Goal: Complete application form: Complete application form

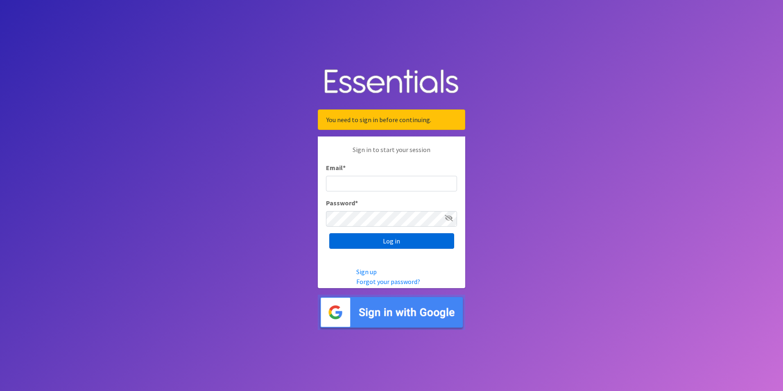
type input "[EMAIL_ADDRESS][DOMAIN_NAME]"
click at [367, 243] on input "Log in" at bounding box center [391, 241] width 125 height 16
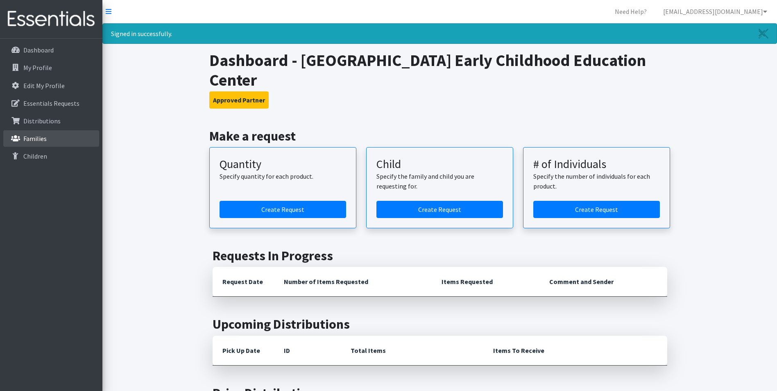
click at [25, 132] on link "Families" at bounding box center [51, 138] width 96 height 16
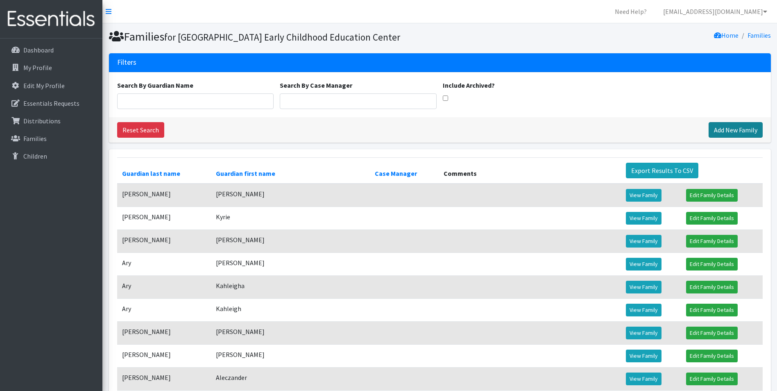
click at [732, 138] on link "Add New Family" at bounding box center [736, 130] width 54 height 16
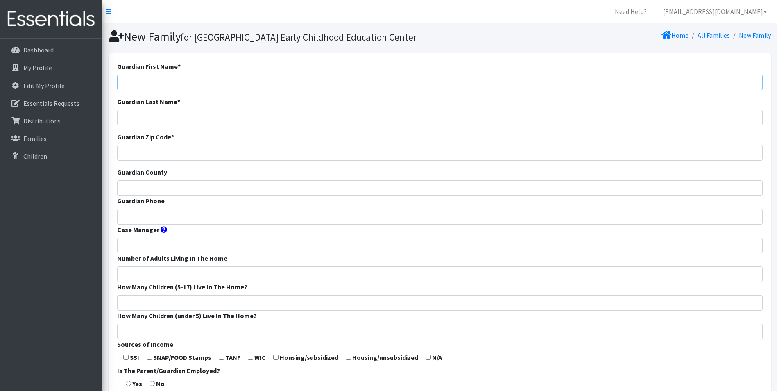
click at [291, 90] on input "Guardian First Name *" at bounding box center [440, 83] width 646 height 16
type input "[PERSON_NAME]"
type input "65721"
click at [173, 196] on input "Christ" at bounding box center [440, 188] width 646 height 16
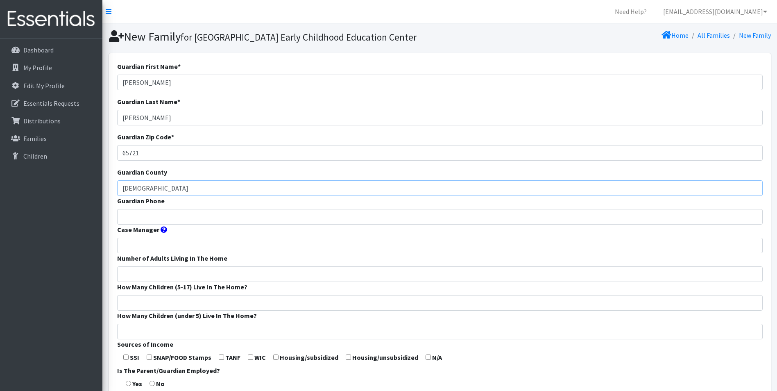
type input "Christian"
click at [153, 225] on input "Guardian Phone" at bounding box center [440, 217] width 646 height 16
type input "417-849-4212"
type input "4"
type input "1"
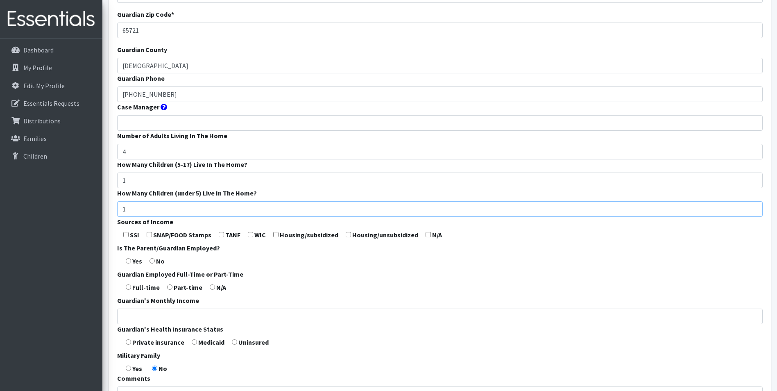
scroll to position [123, 0]
type input "1"
click at [126, 279] on form "Guardian First Name * Samantha Guardian Last Name * Jackson Guardian Zip Code *…" at bounding box center [440, 182] width 646 height 486
click at [130, 263] on input "radio" at bounding box center [128, 260] width 5 height 5
radio input "true"
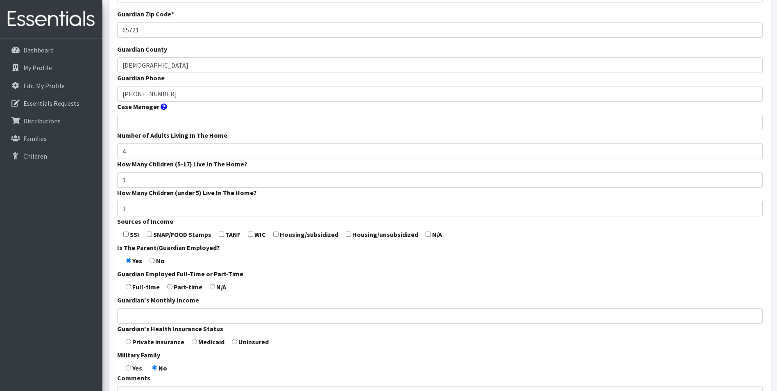
drag, startPoint x: 423, startPoint y: 252, endPoint x: 427, endPoint y: 249, distance: 4.7
click at [427, 249] on form "Guardian First Name * Samantha Guardian Last Name * Jackson Guardian Zip Code *…" at bounding box center [440, 182] width 646 height 486
click at [427, 237] on input "checkbox" at bounding box center [428, 234] width 5 height 5
checkbox input "true"
click at [129, 304] on form "Guardian First Name * Samantha Guardian Last Name * Jackson Guardian Zip Code *…" at bounding box center [440, 182] width 646 height 486
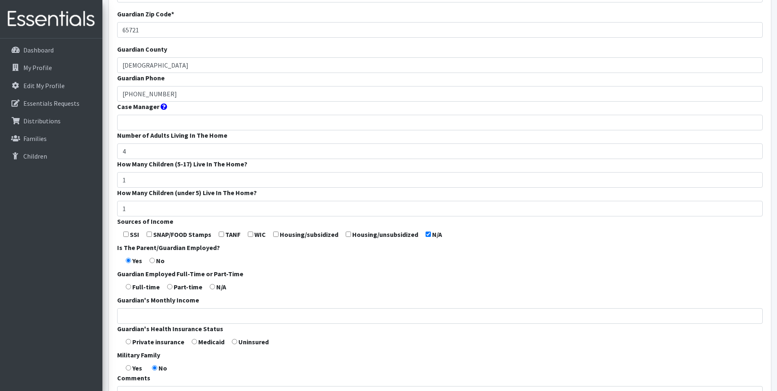
click at [129, 289] on input "radio" at bounding box center [128, 286] width 5 height 5
radio input "true"
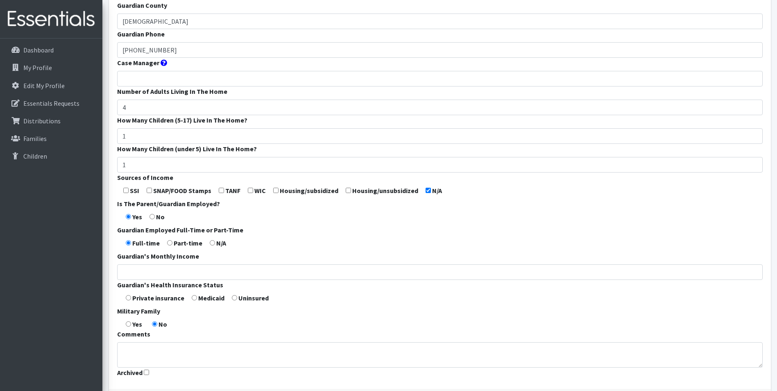
scroll to position [241, 0]
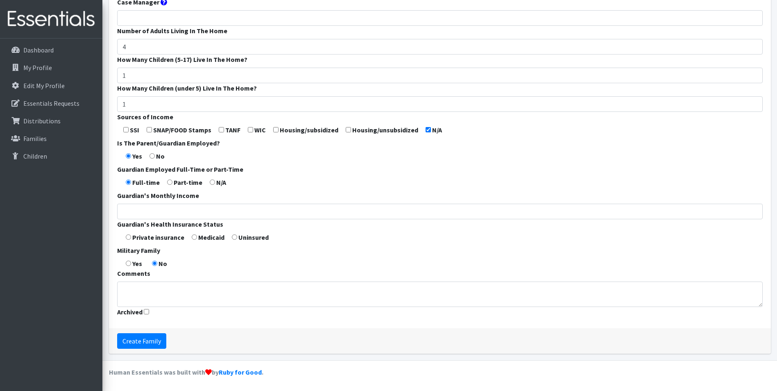
drag, startPoint x: 130, startPoint y: 238, endPoint x: 126, endPoint y: 239, distance: 4.1
click at [129, 238] on input "radio" at bounding box center [128, 236] width 5 height 5
radio input "true"
click at [126, 239] on input "radio" at bounding box center [128, 236] width 5 height 5
click at [152, 346] on input "Create Family" at bounding box center [141, 341] width 49 height 16
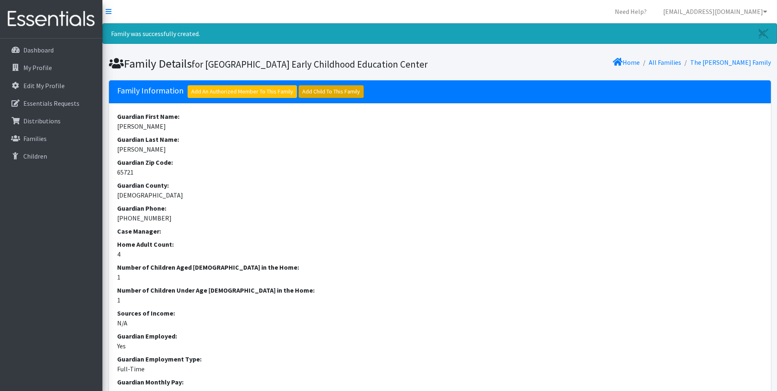
click at [309, 98] on link "Add Child To This Family" at bounding box center [331, 91] width 65 height 13
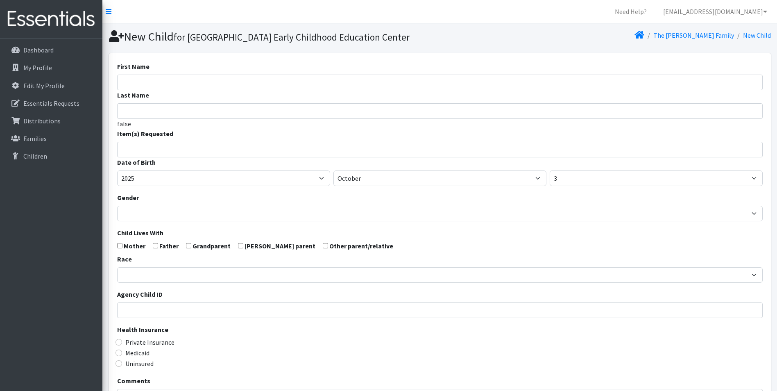
select select
click at [194, 90] on input "First Name" at bounding box center [440, 83] width 646 height 16
type input "[PERSON_NAME]"
click at [148, 152] on input "search" at bounding box center [446, 148] width 643 height 7
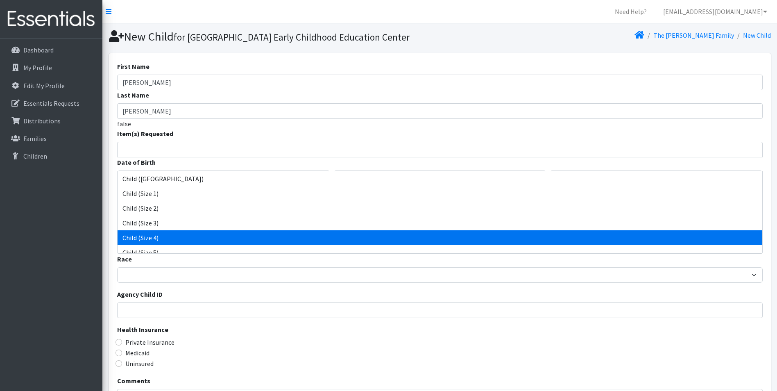
select select "3070"
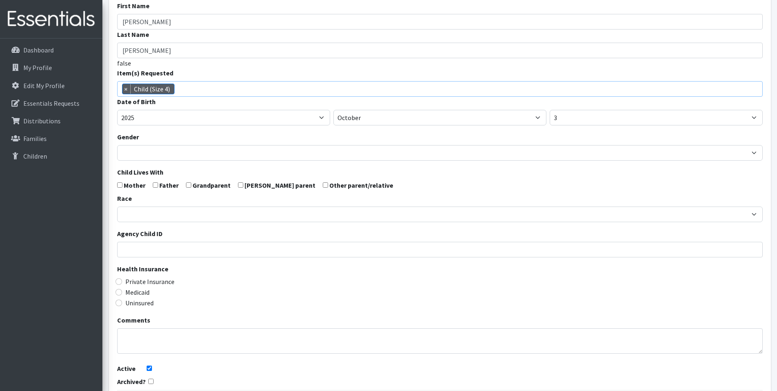
scroll to position [21, 0]
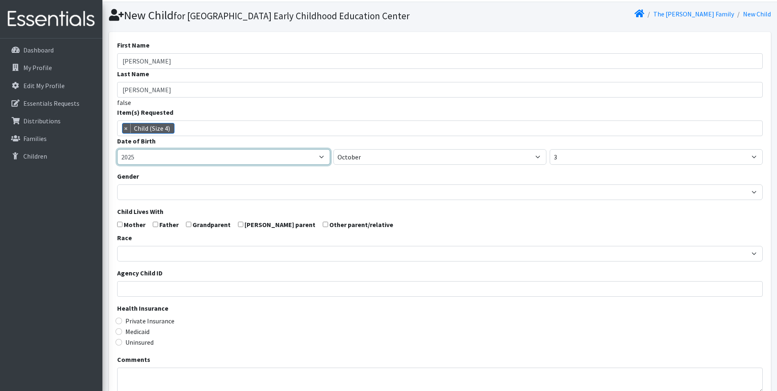
click at [268, 165] on select "2005 2006 2007 2008 2009 2010 2011 2012 2013 2014 2015 2016 2017 2018 2019 2020…" at bounding box center [223, 157] width 213 height 16
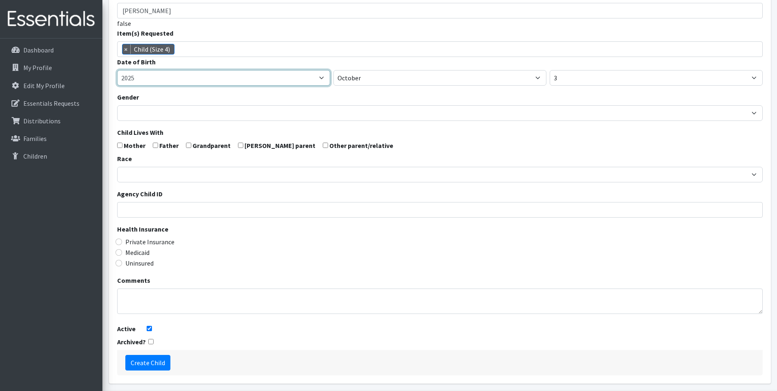
scroll to position [144, 0]
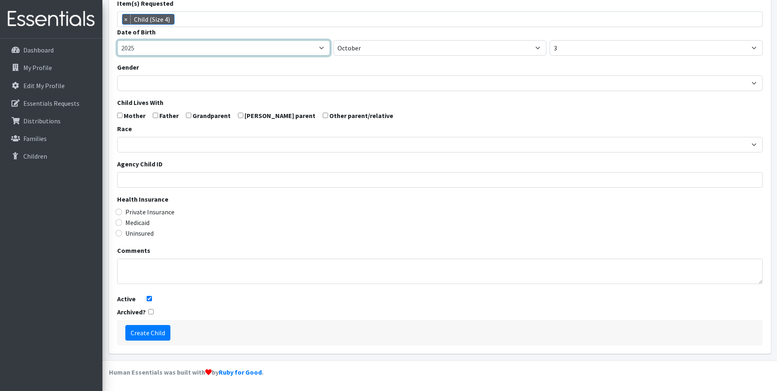
click at [222, 46] on select "2005 2006 2007 2008 2009 2010 2011 2012 2013 2014 2015 2016 2017 2018 2019 2020…" at bounding box center [223, 48] width 213 height 16
click at [161, 46] on select "2005 2006 2007 2008 2009 2010 2011 2012 2013 2014 2015 2016 2017 2018 2019 2020…" at bounding box center [223, 48] width 213 height 16
select select "2023"
click at [117, 40] on select "2005 2006 2007 2008 2009 2010 2011 2012 2013 2014 2015 2016 2017 2018 2019 2020…" at bounding box center [223, 48] width 213 height 16
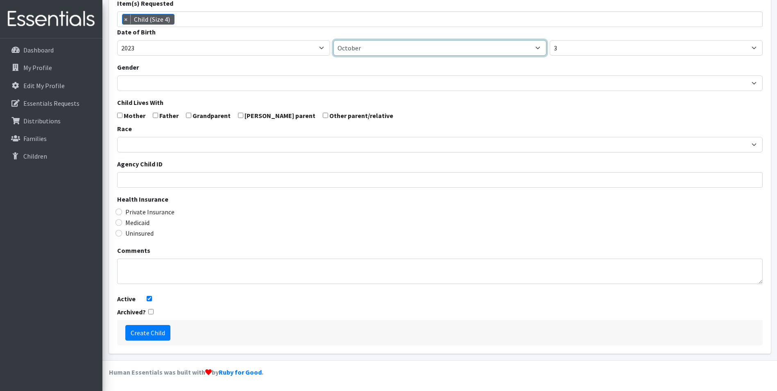
drag, startPoint x: 419, startPoint y: 43, endPoint x: 417, endPoint y: 48, distance: 5.0
click at [419, 43] on select "January February March April May June July August September October November De…" at bounding box center [440, 48] width 213 height 16
select select "12"
click at [334, 40] on select "January February March April May June July August September October November De…" at bounding box center [440, 48] width 213 height 16
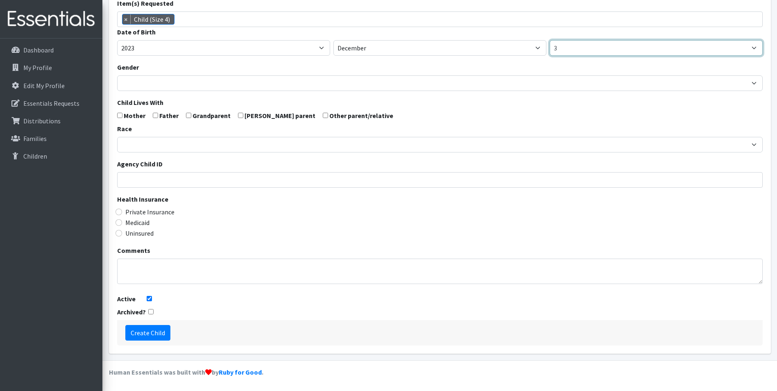
click at [569, 51] on select "1 2 3 4 5 6 7 8 9 10 11 12 13 14 15 16 17 18 19 20 21 22 23 24 25 26 27 28 29 3…" at bounding box center [656, 48] width 213 height 16
select select "5"
click at [550, 40] on select "1 2 3 4 5 6 7 8 9 10 11 12 13 14 15 16 17 18 19 20 21 22 23 24 25 26 27 28 29 3…" at bounding box center [656, 48] width 213 height 16
click at [173, 93] on form "First Name [PERSON_NAME] Last Name [PERSON_NAME] false Item(s) Requested Child …" at bounding box center [440, 138] width 646 height 414
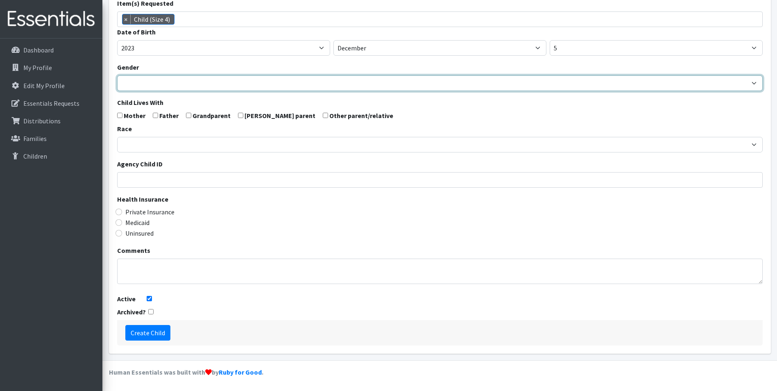
click at [173, 88] on select "[DEMOGRAPHIC_DATA] [DEMOGRAPHIC_DATA]" at bounding box center [440, 83] width 646 height 16
select select "[DEMOGRAPHIC_DATA]"
click at [117, 75] on select "[DEMOGRAPHIC_DATA] [DEMOGRAPHIC_DATA]" at bounding box center [440, 83] width 646 height 16
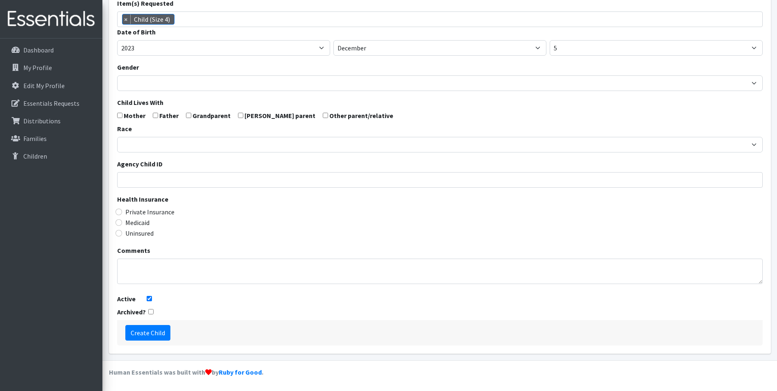
click at [117, 117] on input "checkbox" at bounding box center [119, 115] width 5 height 5
checkbox input "true"
click at [153, 117] on input "checkbox" at bounding box center [155, 115] width 5 height 5
checkbox input "true"
click at [191, 116] on input "checkbox" at bounding box center [188, 115] width 5 height 5
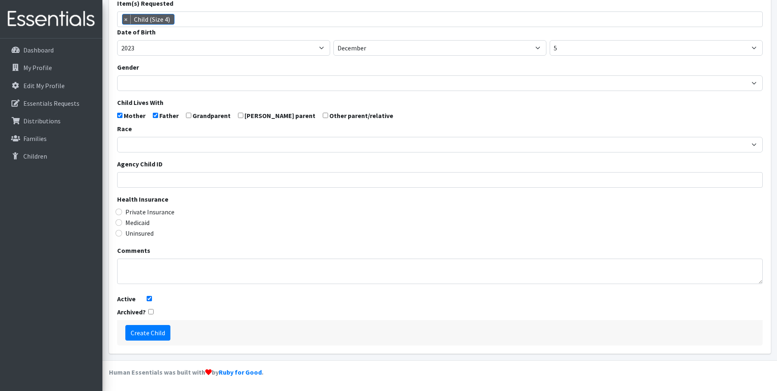
checkbox input "true"
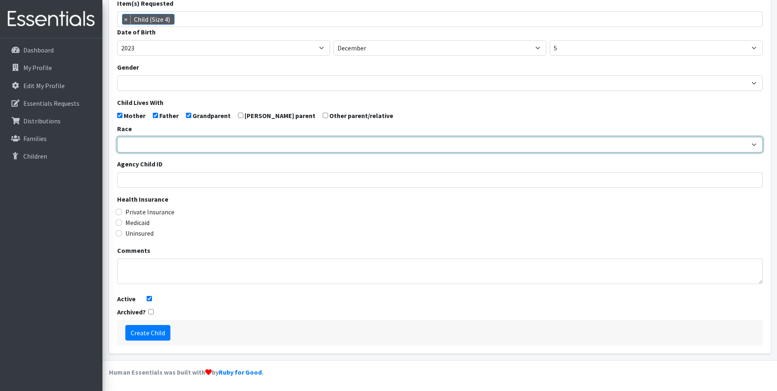
click at [132, 148] on select "[DEMOGRAPHIC_DATA] Caucasian Hispanic [DEMOGRAPHIC_DATA] [DEMOGRAPHIC_DATA] Isl…" at bounding box center [440, 145] width 646 height 16
select select "Caucasian"
click at [117, 137] on select "[DEMOGRAPHIC_DATA] Caucasian Hispanic [DEMOGRAPHIC_DATA] [DEMOGRAPHIC_DATA] Isl…" at bounding box center [440, 145] width 646 height 16
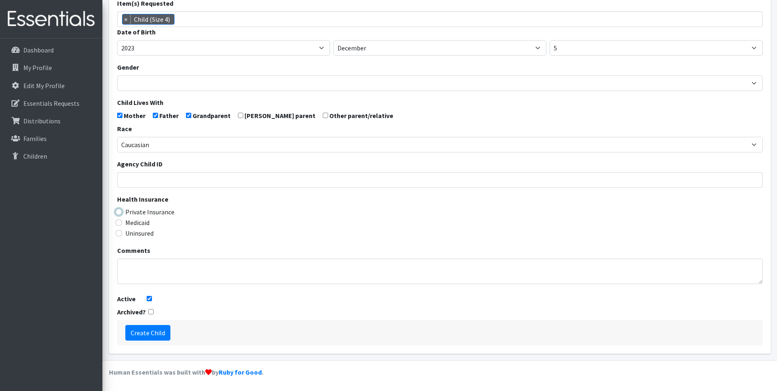
click at [120, 213] on input "Private Insurance" at bounding box center [119, 212] width 7 height 7
radio input "true"
click at [148, 333] on input "Create Child" at bounding box center [147, 333] width 45 height 16
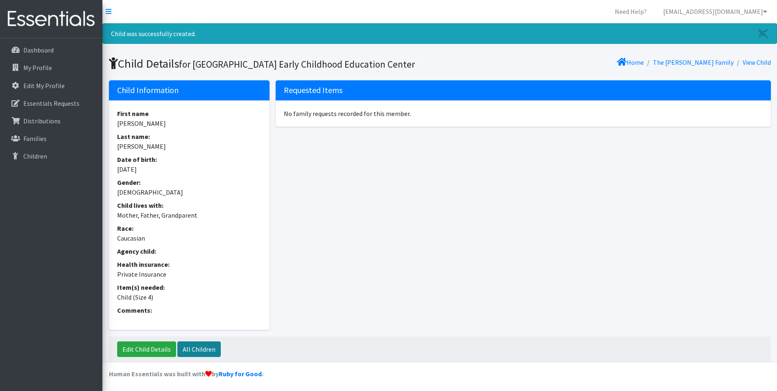
click at [200, 356] on link "All Children" at bounding box center [198, 349] width 43 height 16
